Goal: Find specific page/section

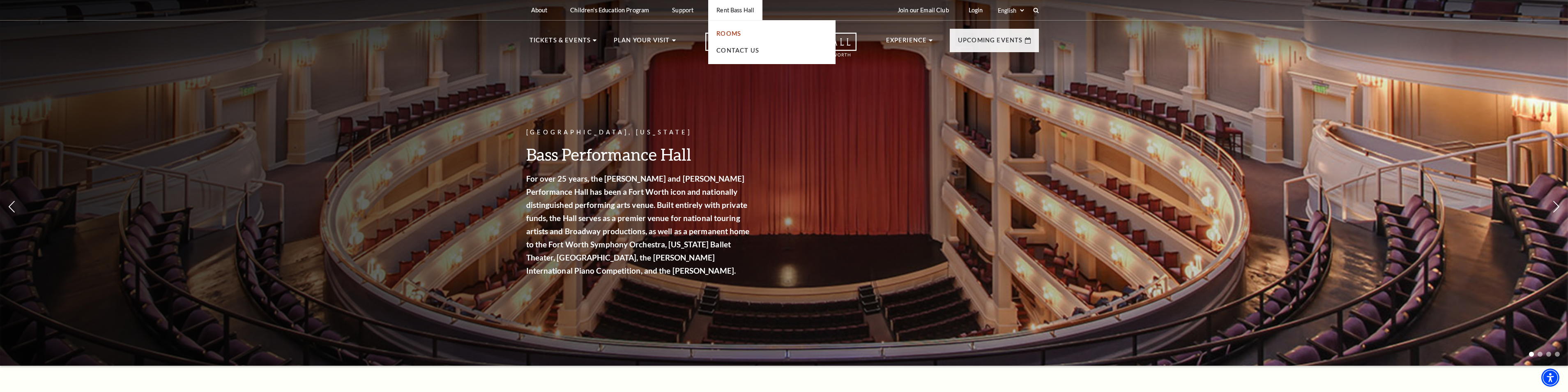
click at [725, 32] on link "Rooms" at bounding box center [728, 33] width 24 height 7
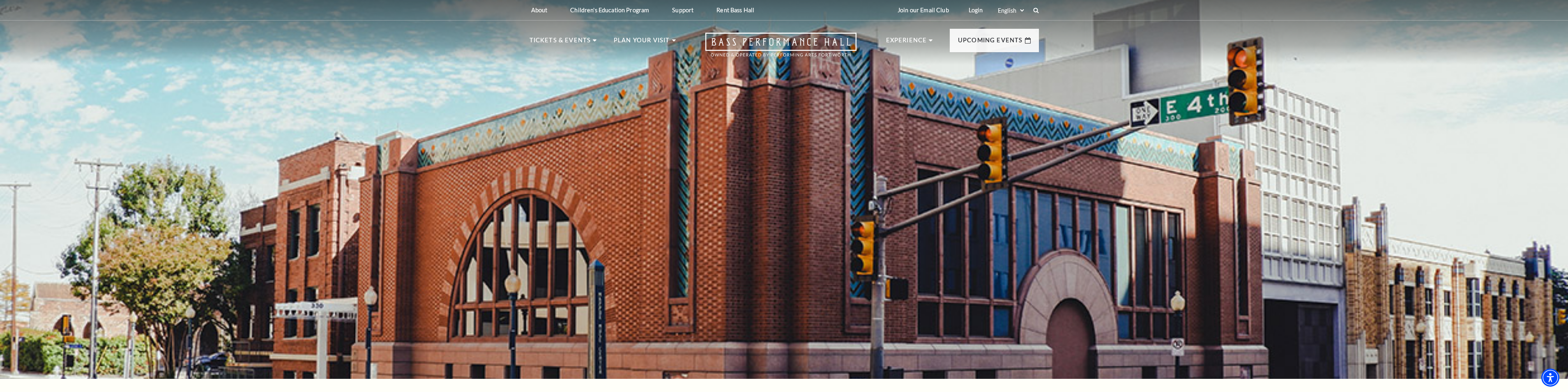
click at [1031, 8] on div "Select: English Español" at bounding box center [1014, 10] width 37 height 8
click at [1035, 8] on use at bounding box center [1035, 10] width 7 height 7
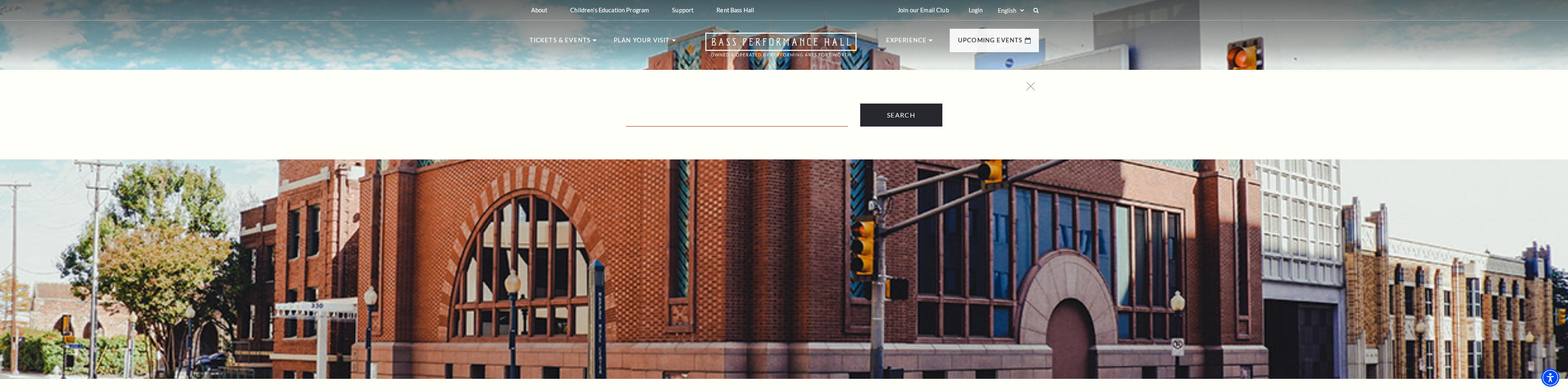
click at [698, 119] on input "Text field" at bounding box center [736, 118] width 222 height 17
type input "[PERSON_NAME]"
click at [903, 119] on input "Search" at bounding box center [901, 115] width 82 height 23
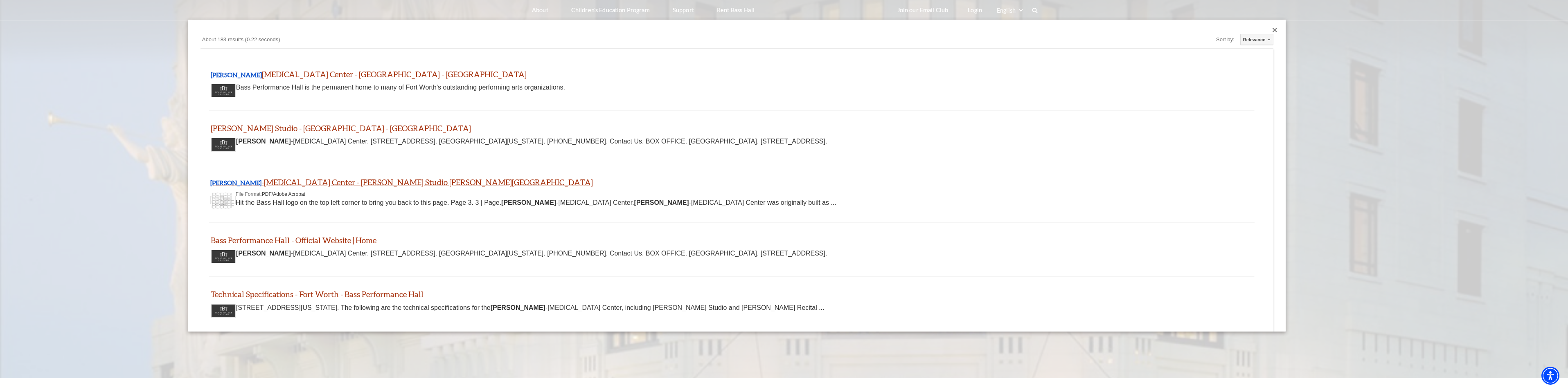
click at [388, 184] on link "[PERSON_NAME][MEDICAL_DATA] Center - [PERSON_NAME] Studio [PERSON_NAME][GEOGRAP…" at bounding box center [402, 182] width 383 height 9
